Goal: Check status: Check status

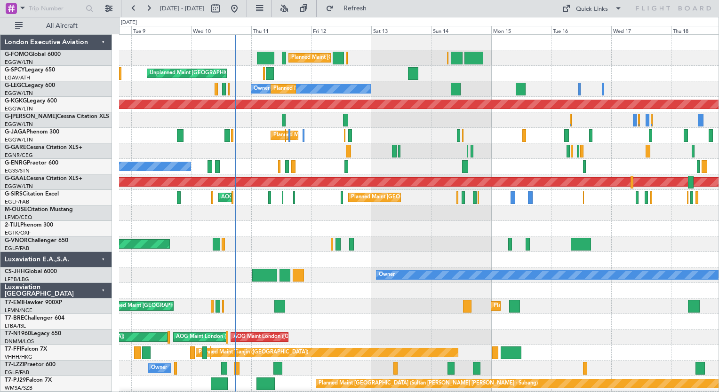
click at [255, 237] on div "Planned Maint [GEOGRAPHIC_DATA] ([GEOGRAPHIC_DATA]) Planned Maint [GEOGRAPHIC_D…" at bounding box center [418, 244] width 599 height 419
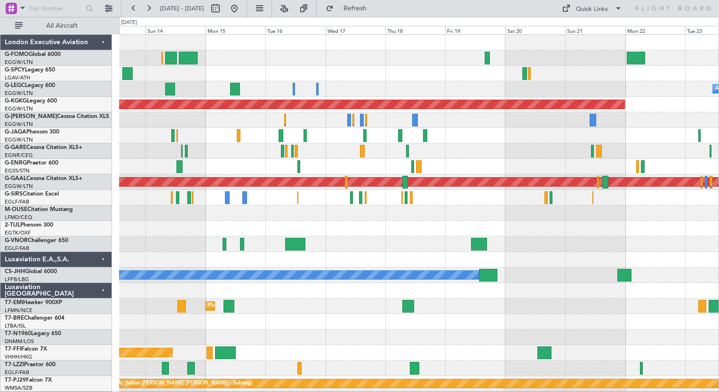
click at [300, 98] on div "Planned Maint [GEOGRAPHIC_DATA] ([GEOGRAPHIC_DATA]) A/C Unavailable [GEOGRAPHIC…" at bounding box center [418, 244] width 599 height 419
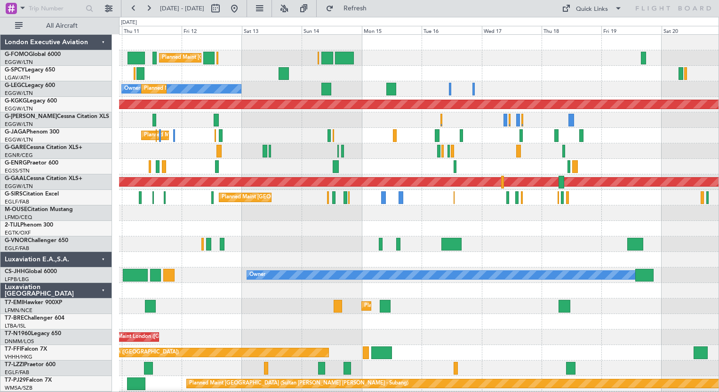
click at [328, 166] on div "Planned Maint [GEOGRAPHIC_DATA] ([GEOGRAPHIC_DATA]) Unplanned Maint [GEOGRAPHIC…" at bounding box center [418, 229] width 599 height 388
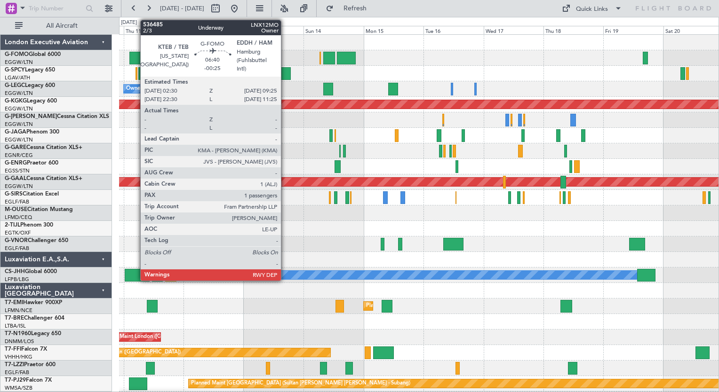
click at [135, 57] on div at bounding box center [137, 58] width 17 height 13
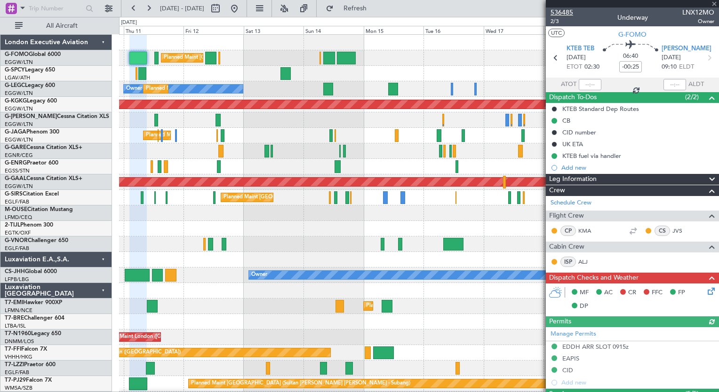
click at [563, 15] on span "536485" at bounding box center [561, 13] width 23 height 10
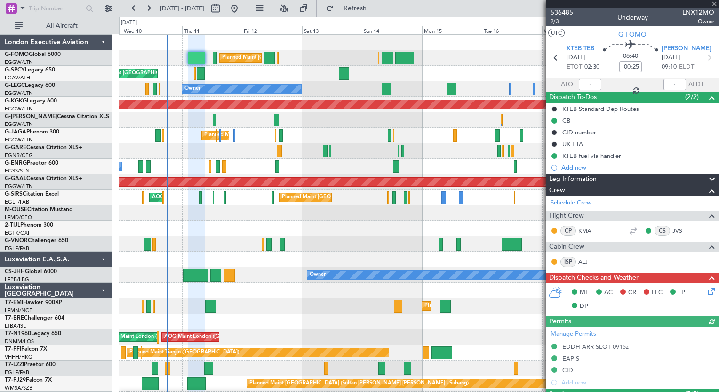
click at [242, 381] on div "Planned Maint [GEOGRAPHIC_DATA] ([GEOGRAPHIC_DATA]) Unplanned Maint [GEOGRAPHIC…" at bounding box center [418, 244] width 599 height 419
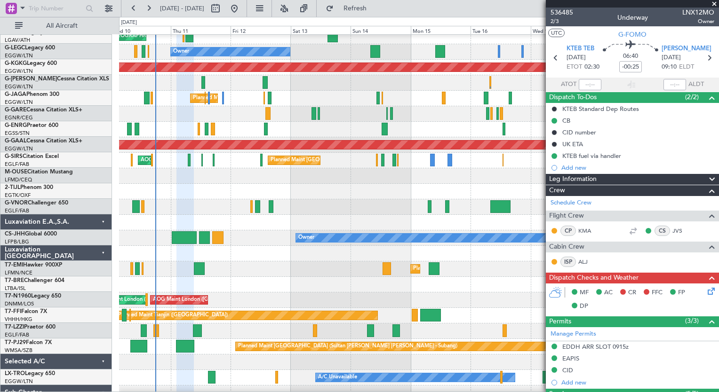
scroll to position [37, 0]
click at [168, 343] on div "Planned Maint [GEOGRAPHIC_DATA] (Sultan [PERSON_NAME] [PERSON_NAME] - Subang)" at bounding box center [418, 347] width 599 height 16
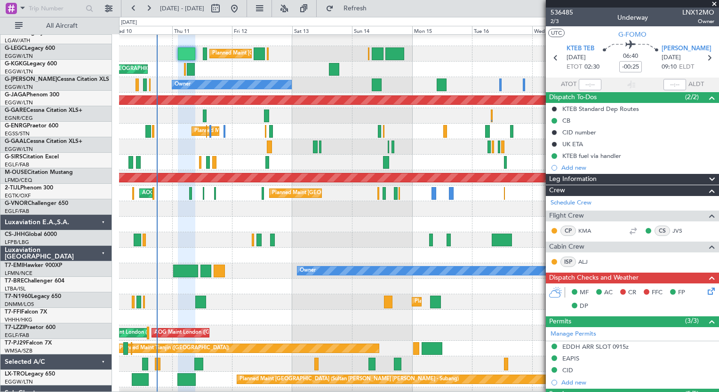
scroll to position [0, 0]
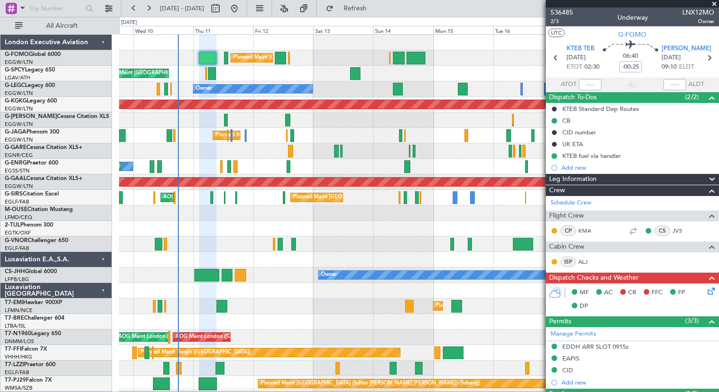
click at [188, 157] on div "Planned Maint [GEOGRAPHIC_DATA] ([GEOGRAPHIC_DATA]) Unplanned Maint [GEOGRAPHIC…" at bounding box center [418, 244] width 599 height 419
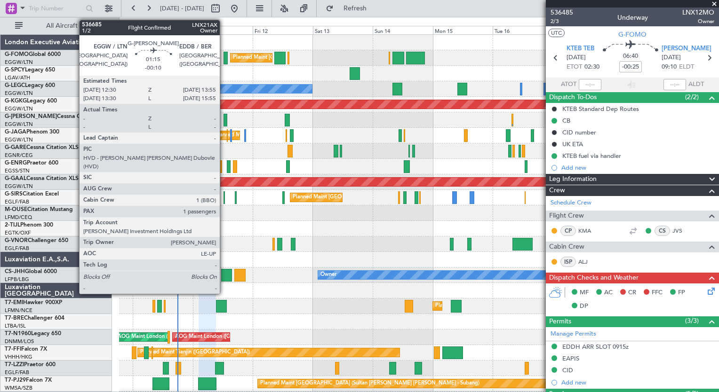
click at [224, 115] on div at bounding box center [225, 120] width 4 height 13
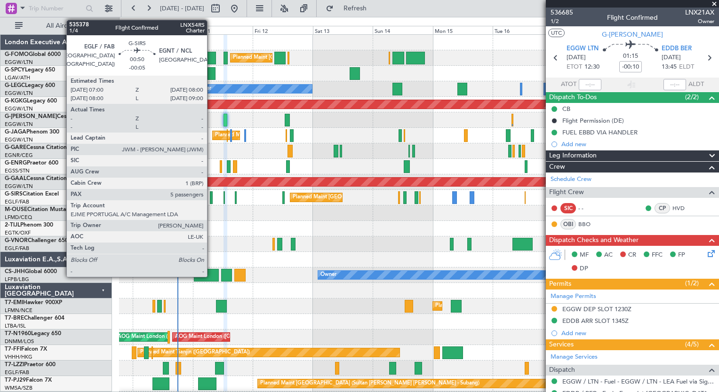
click at [211, 201] on div at bounding box center [211, 197] width 3 height 13
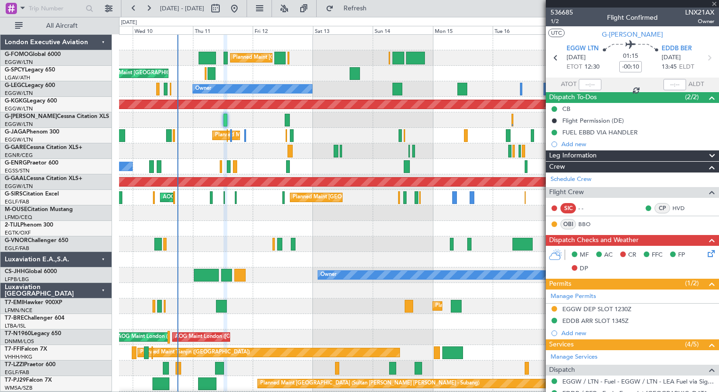
type input "-00:05"
type input "5"
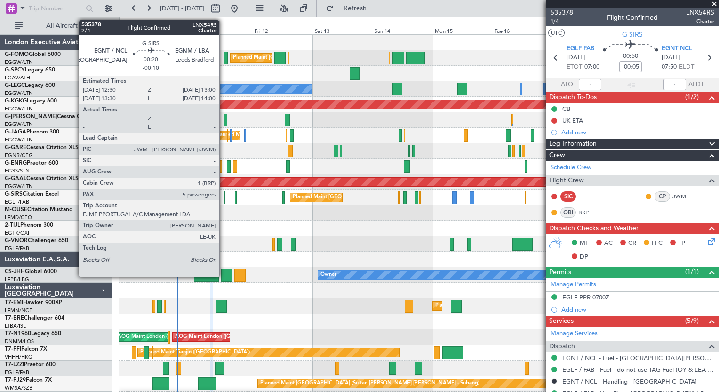
click at [223, 198] on div at bounding box center [223, 197] width 1 height 13
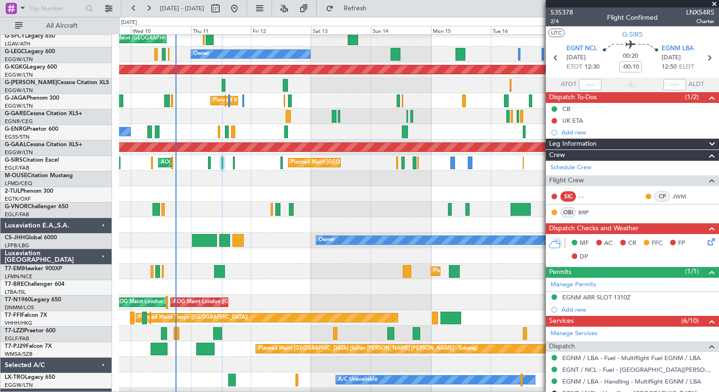
click at [242, 330] on div "Owner" at bounding box center [418, 334] width 599 height 16
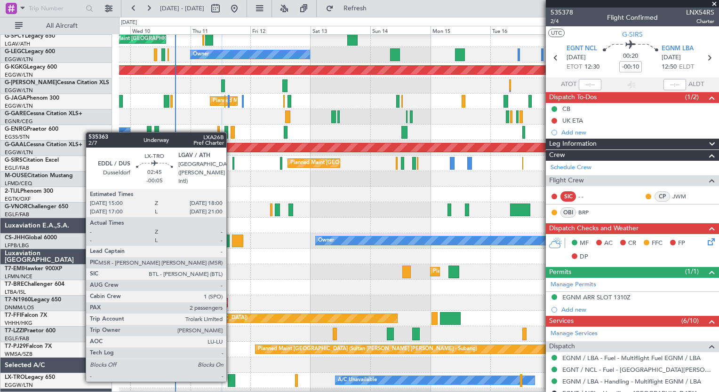
click at [231, 381] on div at bounding box center [232, 380] width 8 height 13
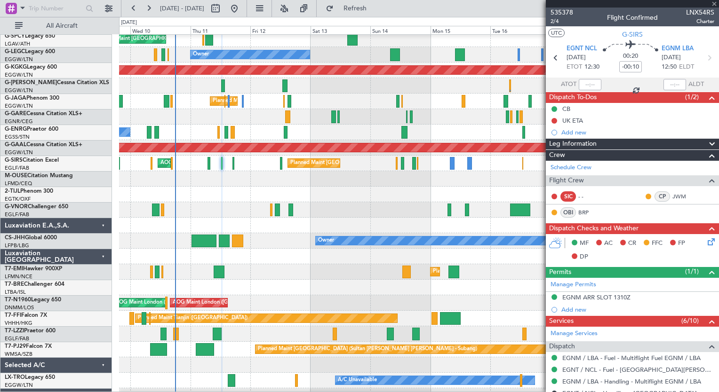
type input "-00:05"
type input "2"
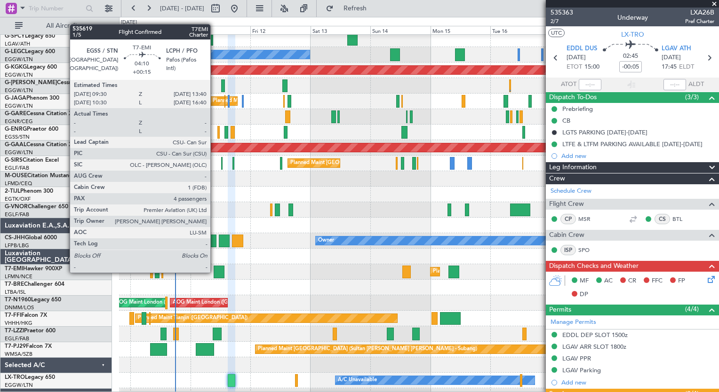
click at [215, 272] on div at bounding box center [219, 272] width 11 height 13
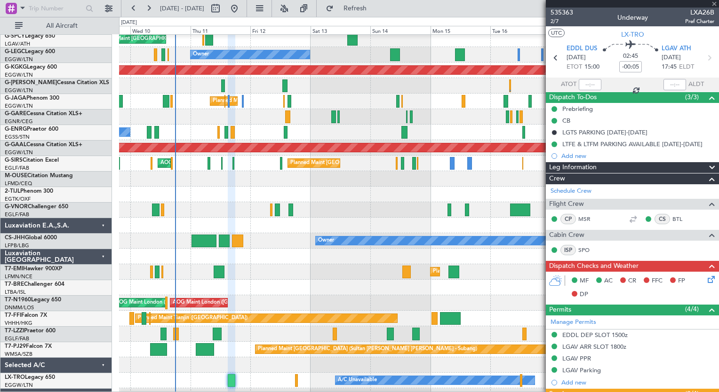
type input "+00:15"
type input "4"
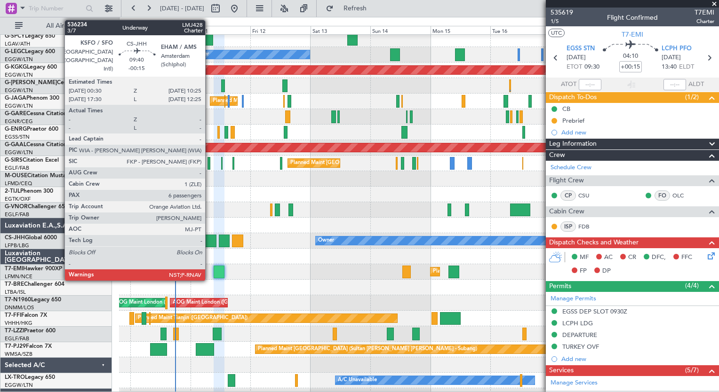
click at [209, 241] on div at bounding box center [203, 241] width 25 height 13
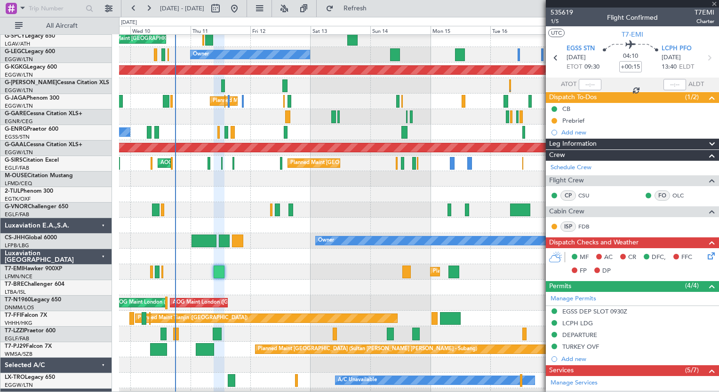
type input "-00:15"
type input "6"
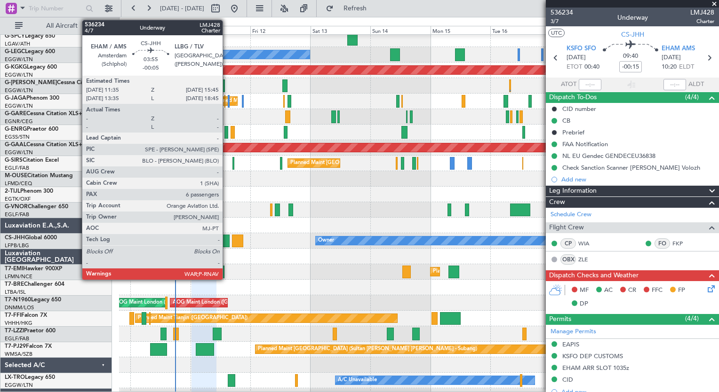
click at [227, 241] on div at bounding box center [224, 241] width 11 height 13
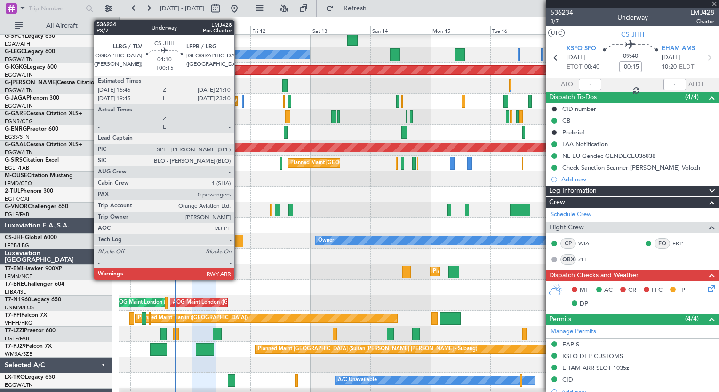
type input "-00:05"
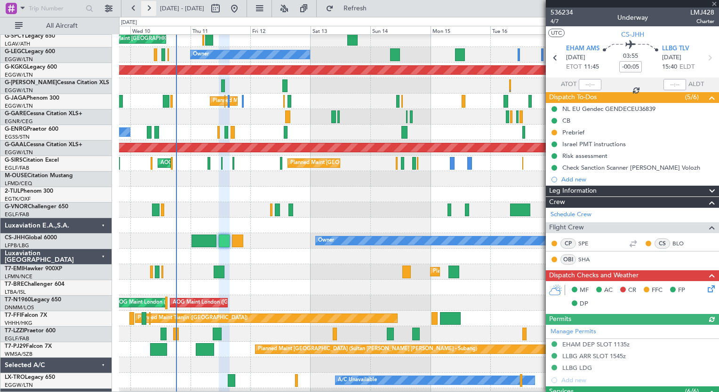
click at [146, 9] on button at bounding box center [148, 8] width 15 height 15
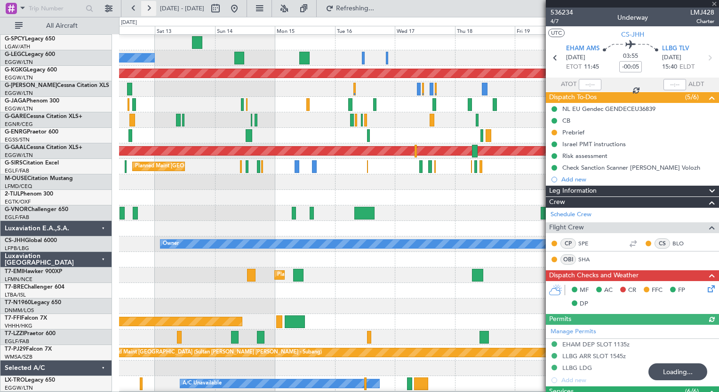
scroll to position [30, 0]
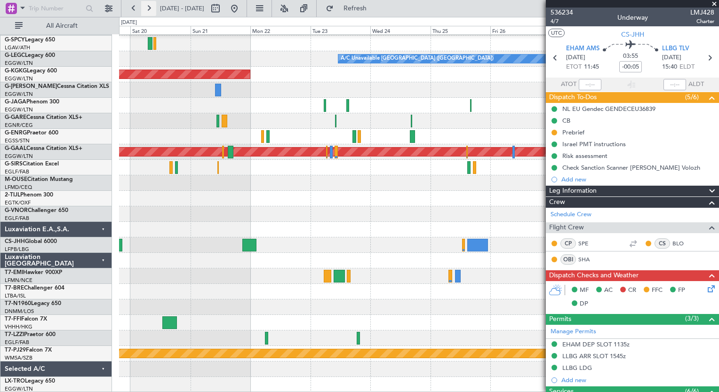
click at [146, 9] on button at bounding box center [148, 8] width 15 height 15
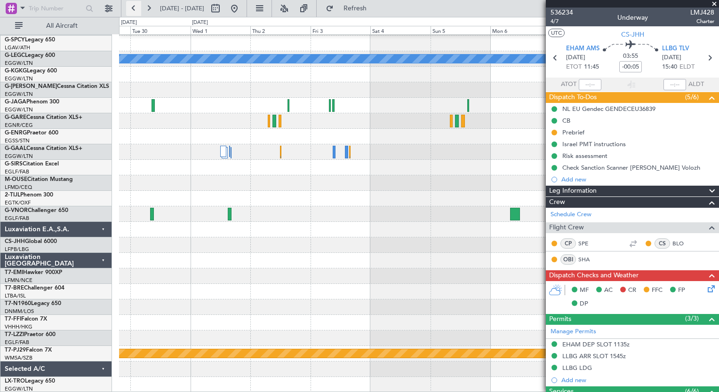
click at [131, 5] on button at bounding box center [133, 8] width 15 height 15
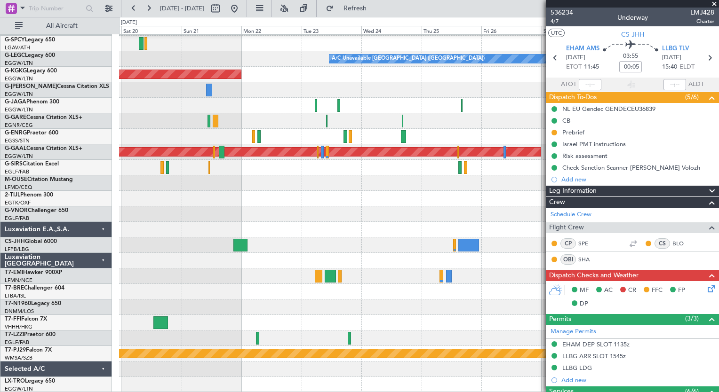
click at [239, 275] on div "A/C Unavailable [GEOGRAPHIC_DATA] ([GEOGRAPHIC_DATA]) AOG Maint [GEOGRAPHIC_DAT…" at bounding box center [418, 199] width 599 height 388
